Goal: Information Seeking & Learning: Learn about a topic

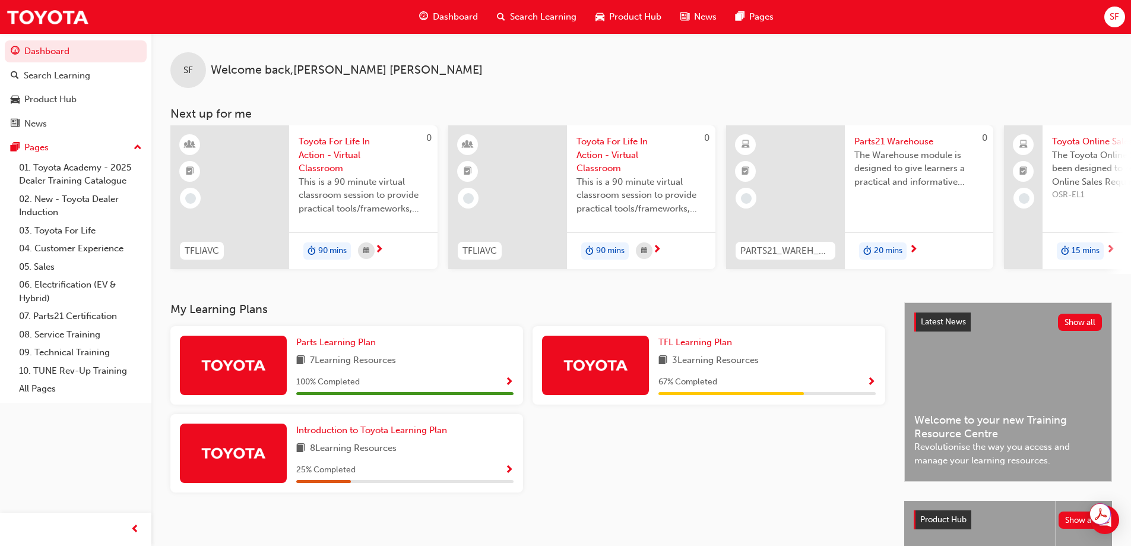
click at [683, 467] on div at bounding box center [709, 458] width 362 height 88
click at [770, 368] on div "3 Learning Resources" at bounding box center [767, 360] width 217 height 15
click at [870, 384] on span "Show Progress" at bounding box center [871, 382] width 9 height 11
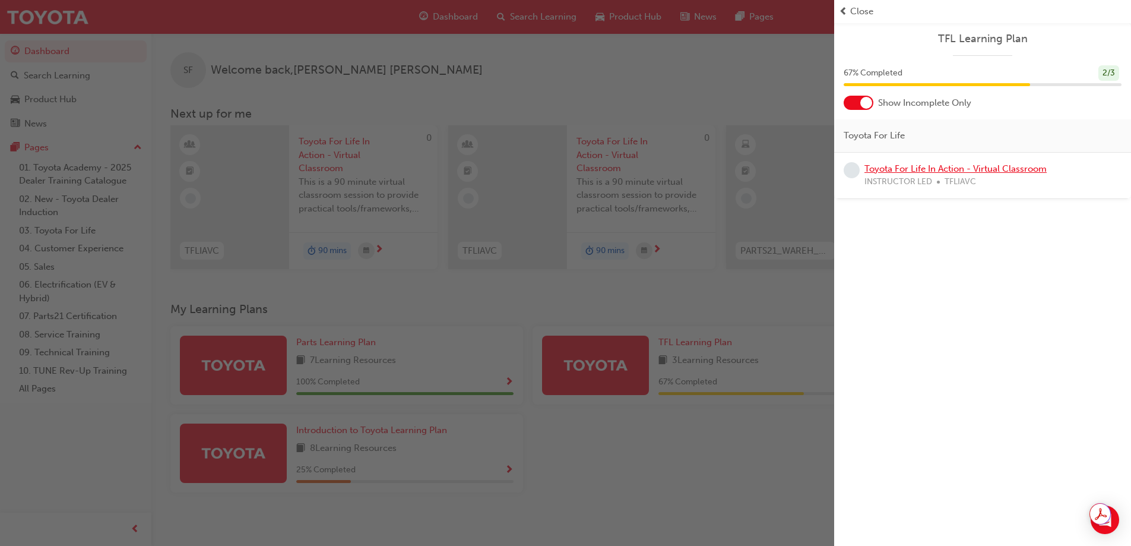
click at [962, 167] on link "Toyota For Life In Action - Virtual Classroom" at bounding box center [956, 168] width 182 height 11
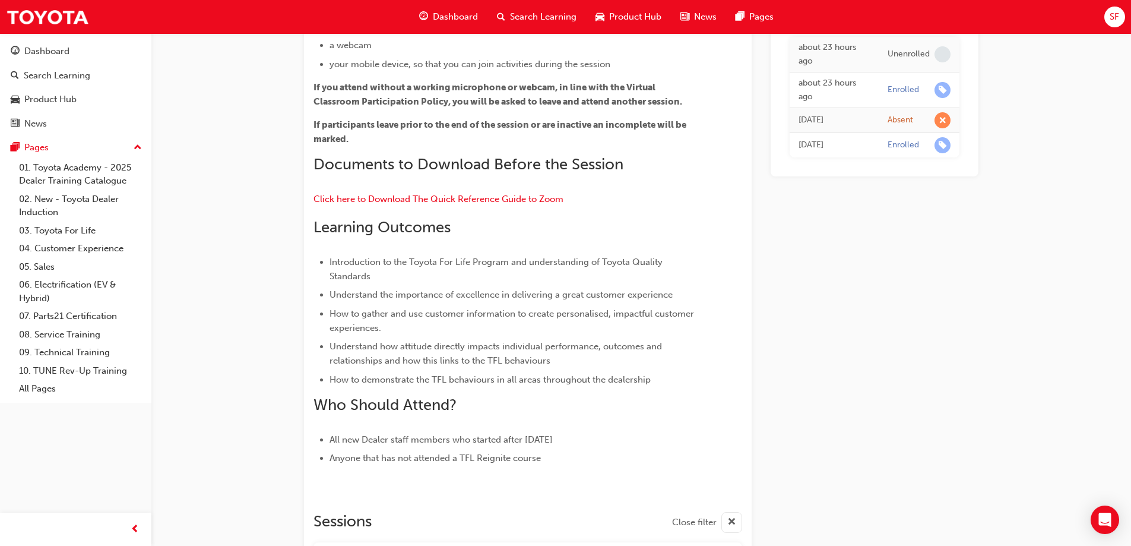
scroll to position [15, 0]
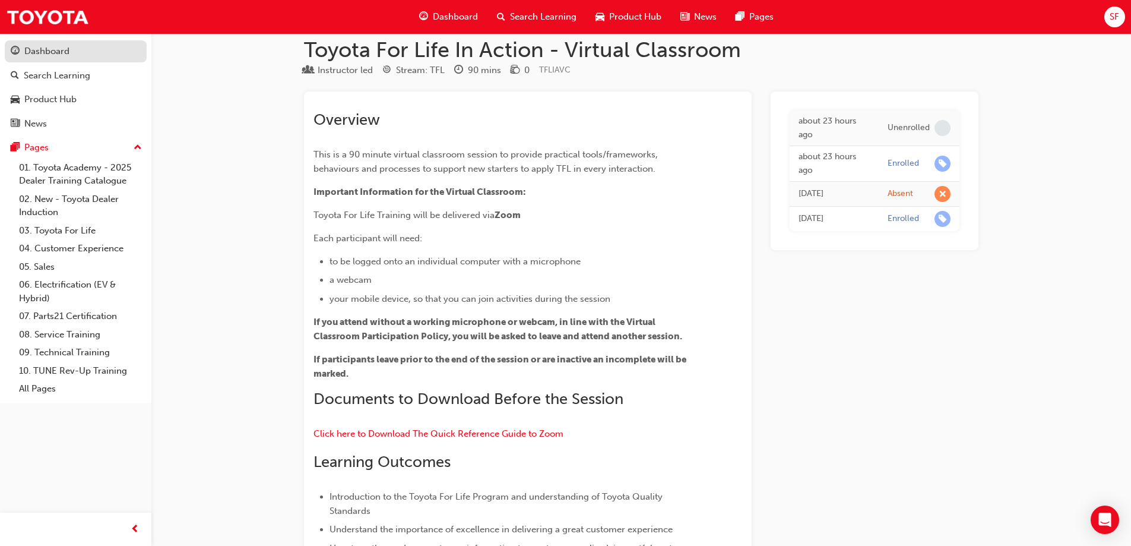
click at [42, 42] on link "Dashboard" at bounding box center [76, 51] width 142 height 22
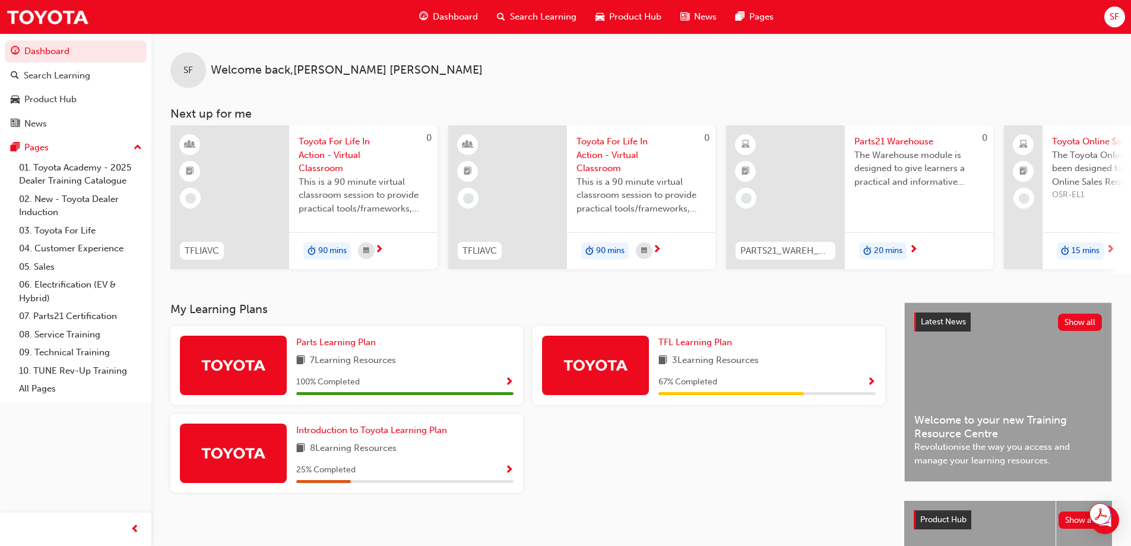
click at [512, 473] on span "Show Progress" at bounding box center [509, 470] width 9 height 11
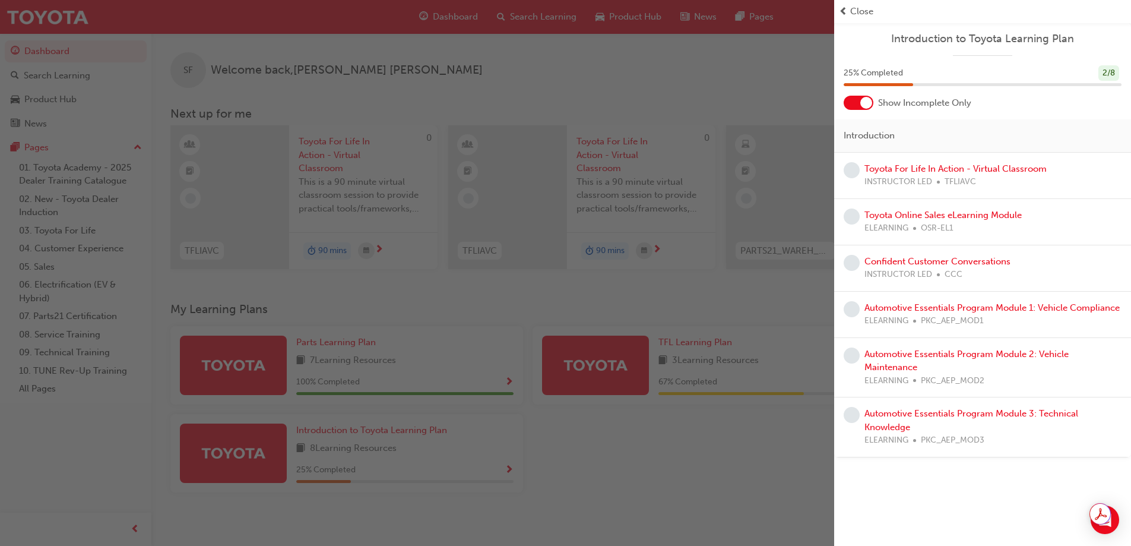
click at [698, 451] on div "button" at bounding box center [417, 273] width 834 height 546
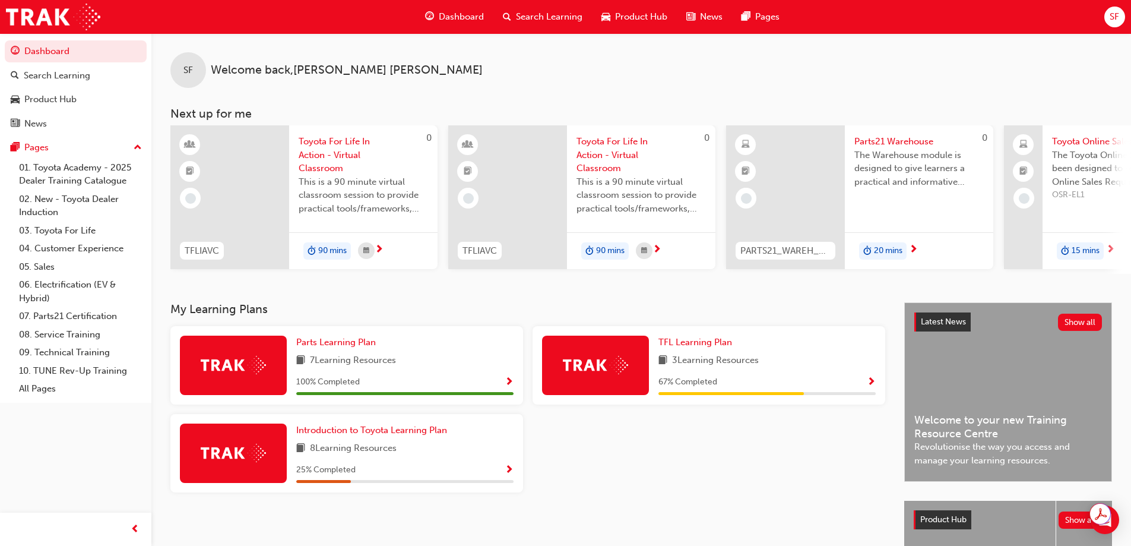
click at [512, 91] on div "SF Welcome back , Stefan Fernando Next up for me 0 TFLIAVC Toyota For Life In A…" at bounding box center [641, 153] width 980 height 241
